Goal: Information Seeking & Learning: Learn about a topic

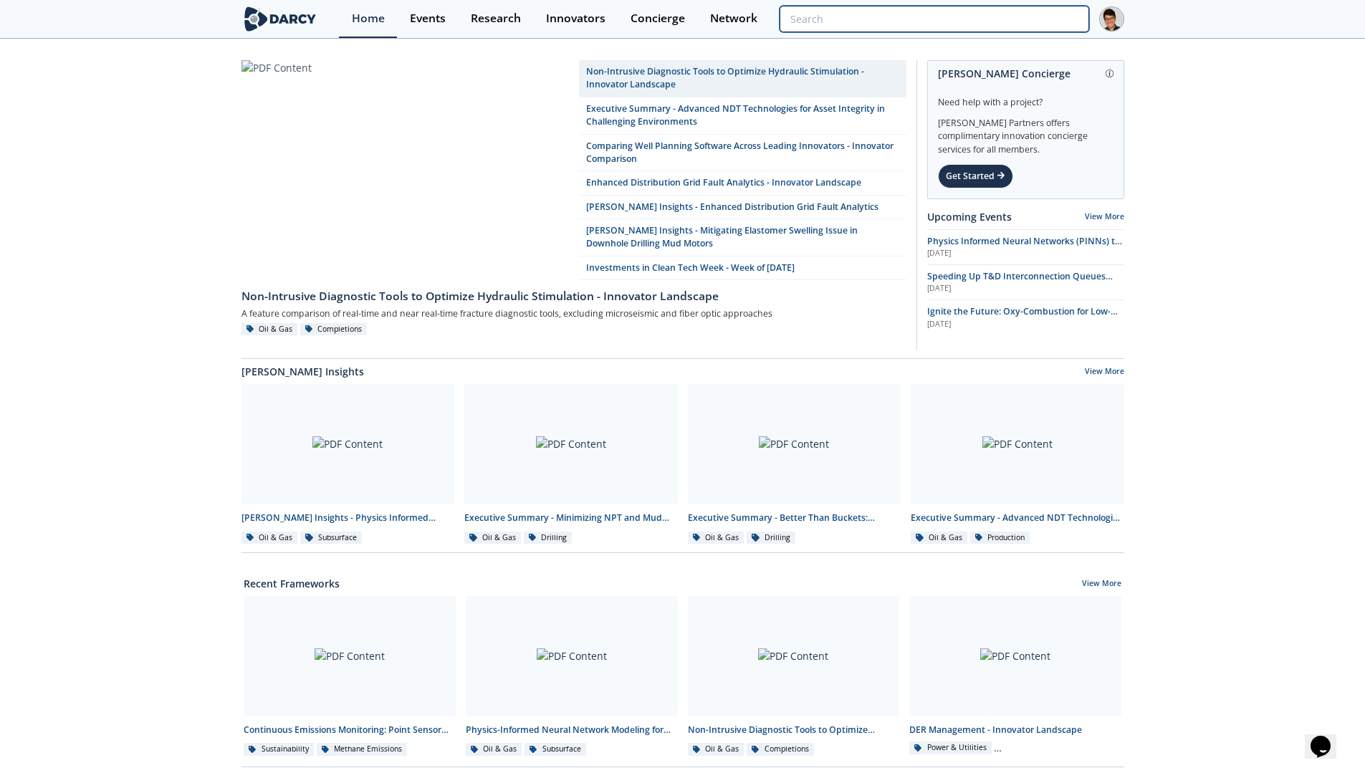
click at [988, 25] on input "search" at bounding box center [934, 19] width 309 height 27
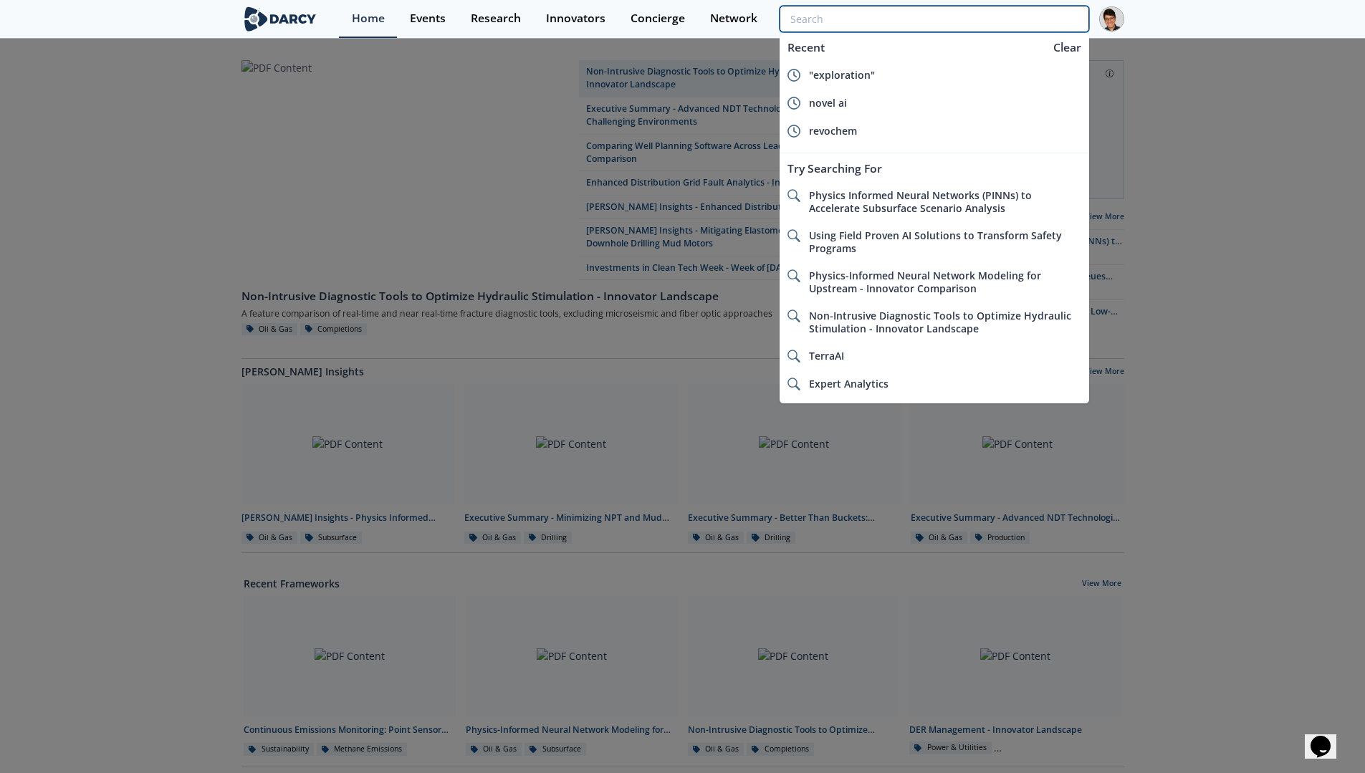
paste input "[PERSON_NAME] Energy Technology"
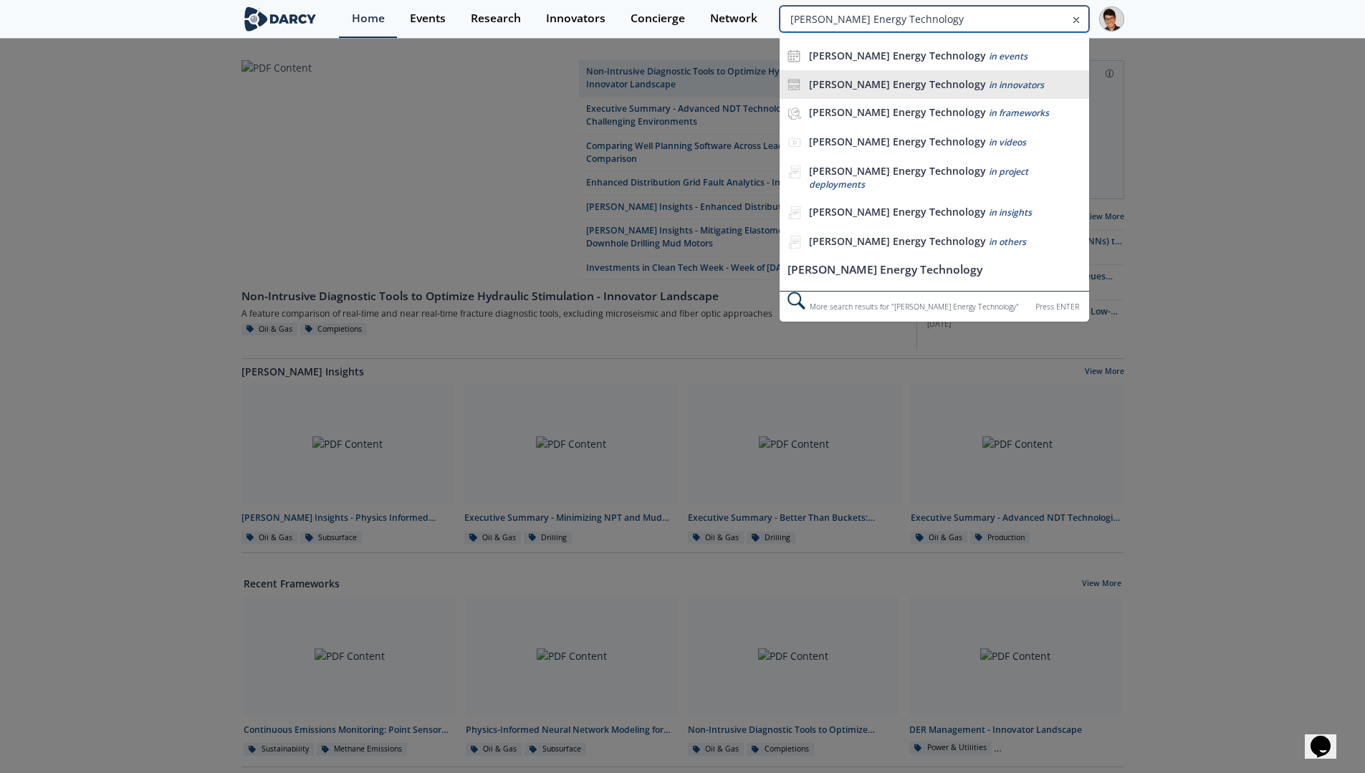
type input "[PERSON_NAME] Energy Technology"
click at [946, 78] on div "[PERSON_NAME] Energy Technology in innovators" at bounding box center [945, 85] width 272 height 14
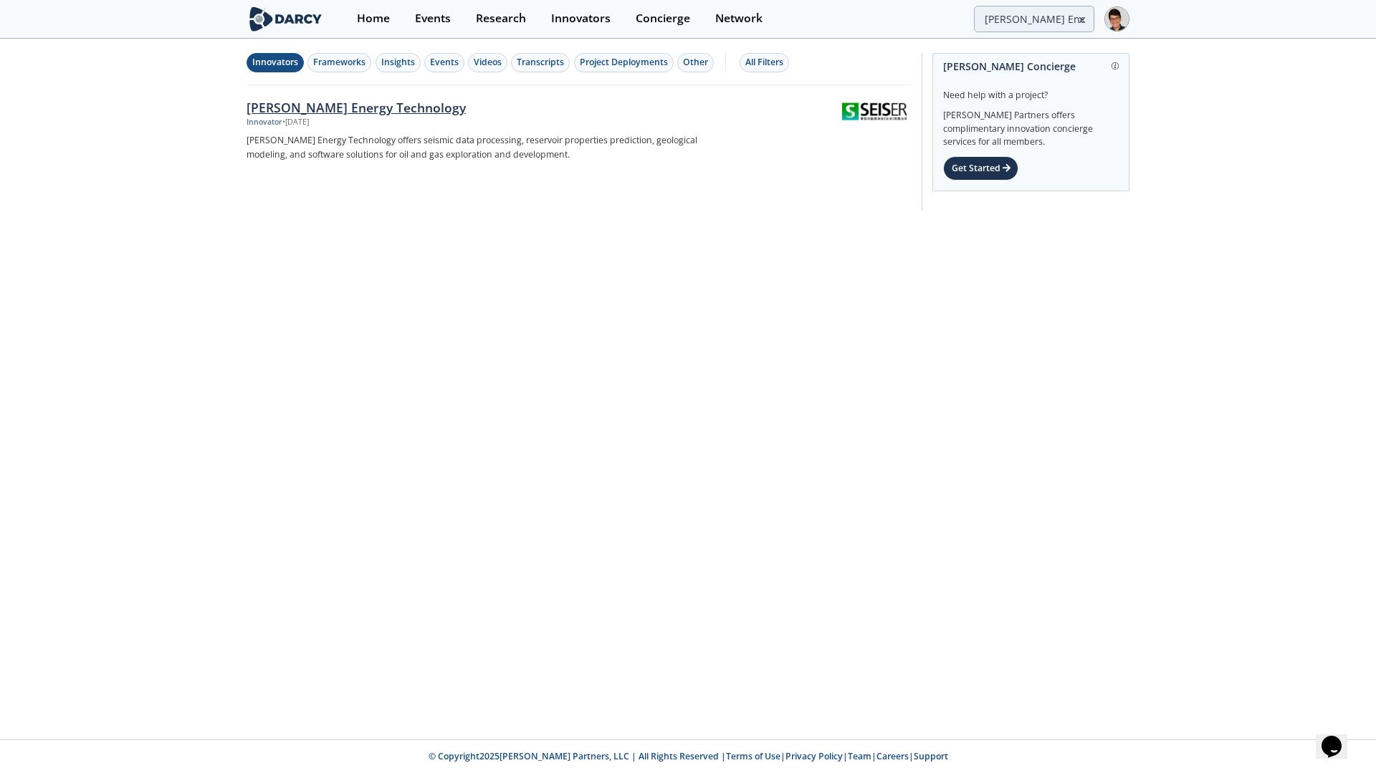
click at [356, 111] on div "[PERSON_NAME] Energy Technology" at bounding box center [484, 107] width 474 height 19
